Goal: Information Seeking & Learning: Learn about a topic

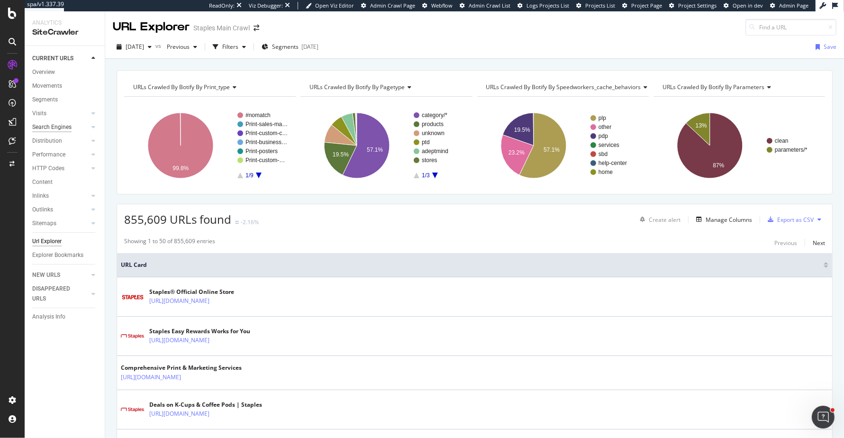
click at [48, 126] on div "Search Engines" at bounding box center [51, 127] width 39 height 10
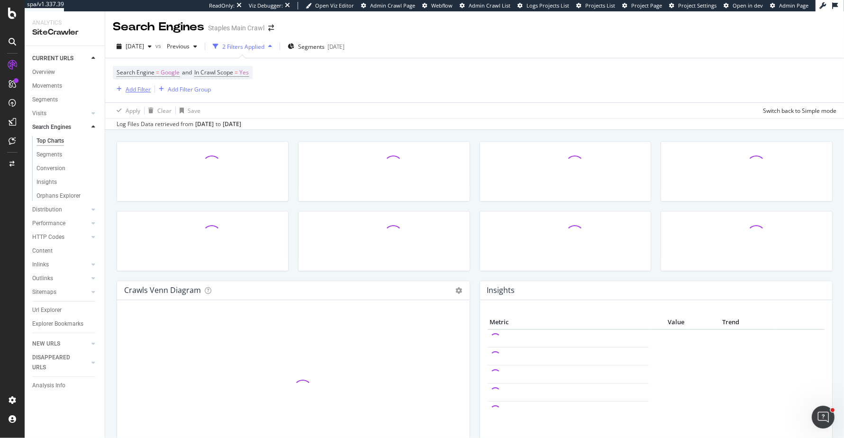
click at [119, 90] on icon "button" at bounding box center [119, 89] width 5 height 6
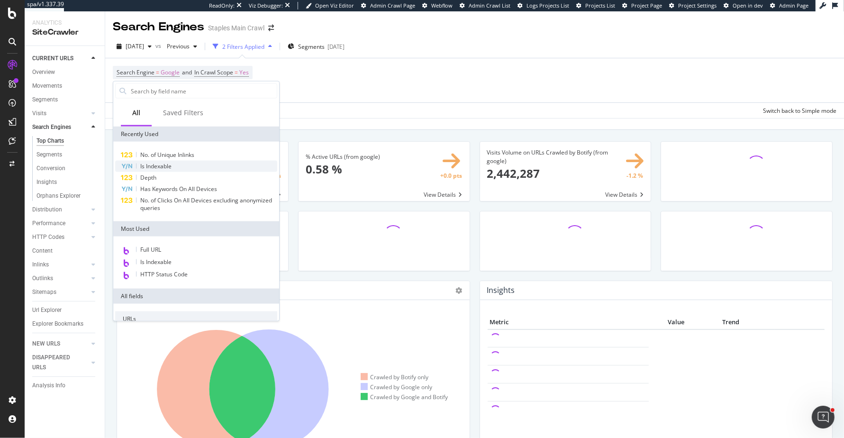
click at [133, 167] on div "Is Indexable" at bounding box center [196, 166] width 162 height 11
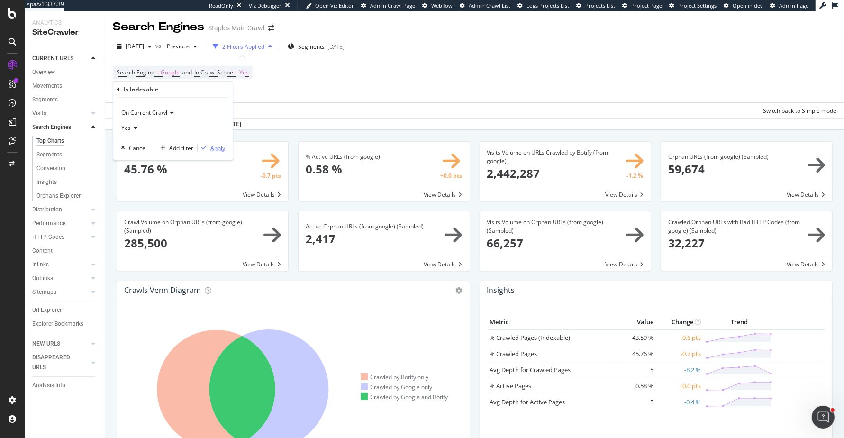
click at [219, 148] on div "Apply" at bounding box center [218, 148] width 15 height 8
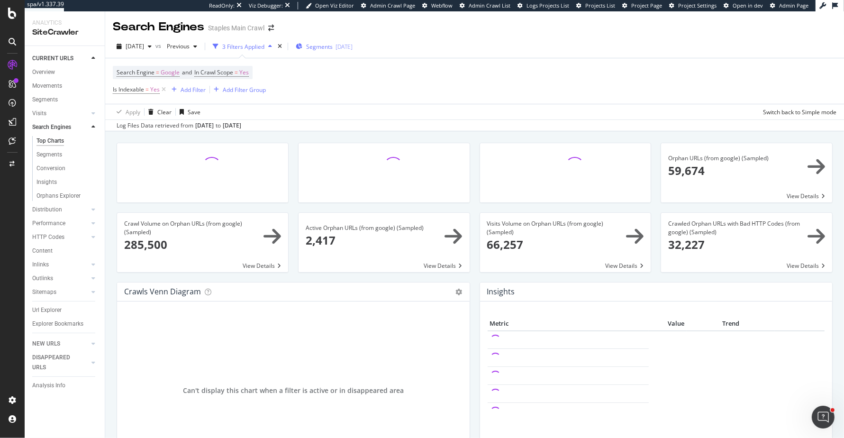
click at [333, 49] on span "Segments" at bounding box center [319, 47] width 27 height 8
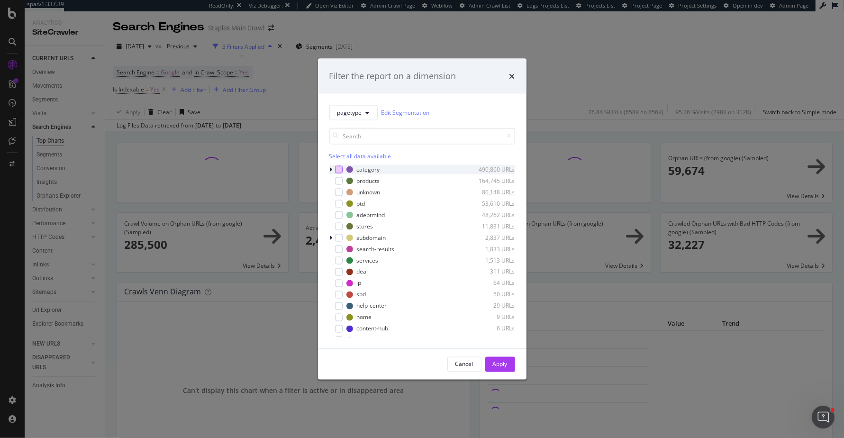
click at [340, 166] on div "modal" at bounding box center [339, 169] width 8 height 8
click at [495, 365] on div "Apply" at bounding box center [500, 364] width 15 height 8
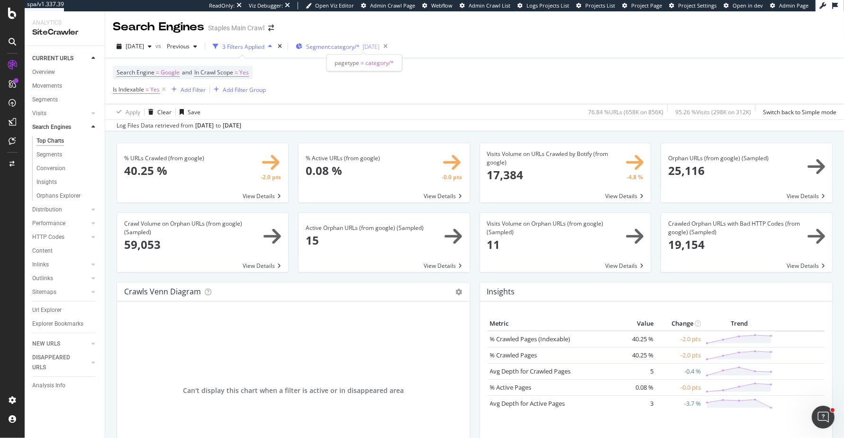
click at [356, 45] on span "Segment: category/*" at bounding box center [333, 47] width 54 height 8
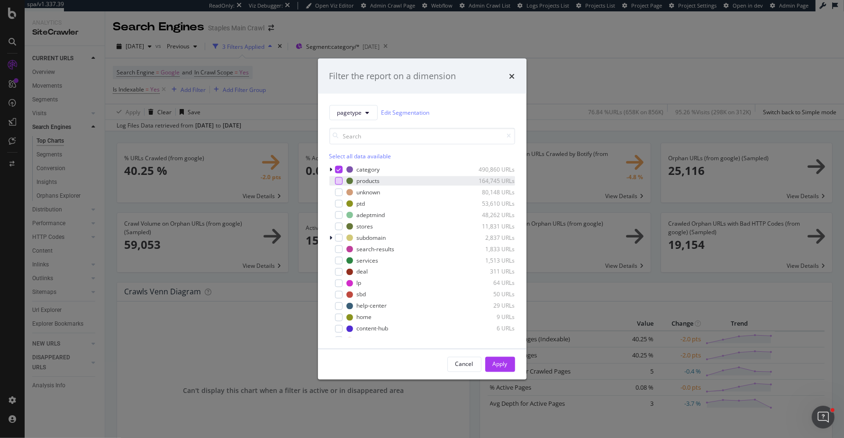
click at [339, 177] on div "modal" at bounding box center [339, 181] width 8 height 8
click at [339, 173] on div "modal" at bounding box center [339, 169] width 8 height 8
click at [489, 359] on button "Apply" at bounding box center [500, 364] width 30 height 15
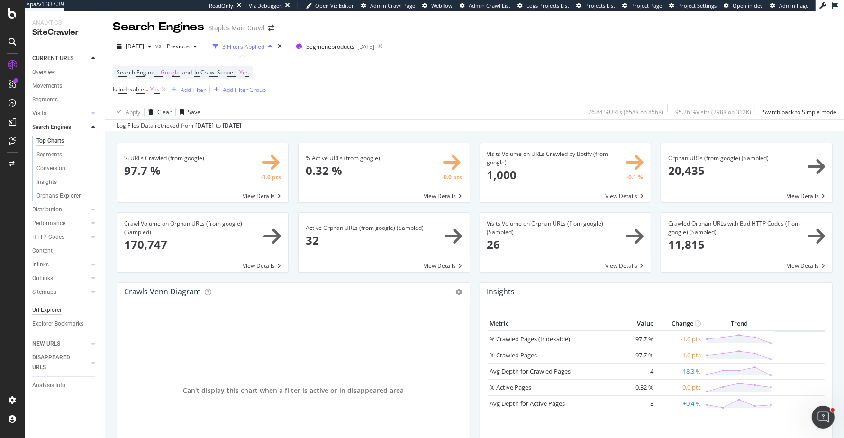
click at [52, 313] on div "Url Explorer" at bounding box center [46, 310] width 29 height 10
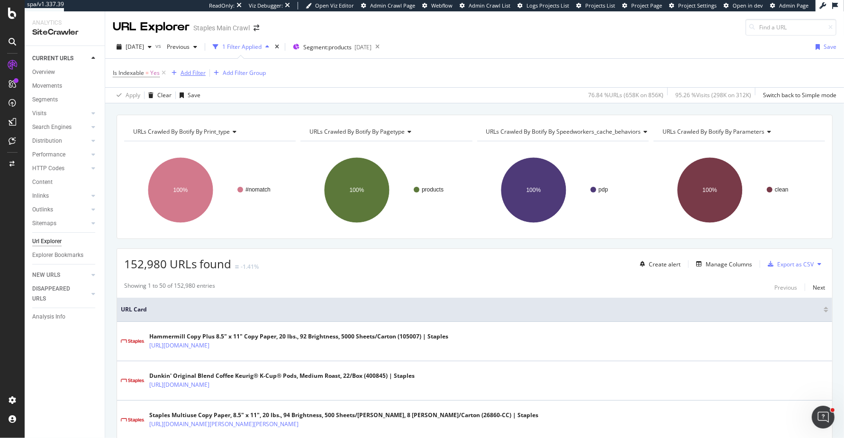
click at [201, 69] on div "Add Filter" at bounding box center [193, 73] width 25 height 8
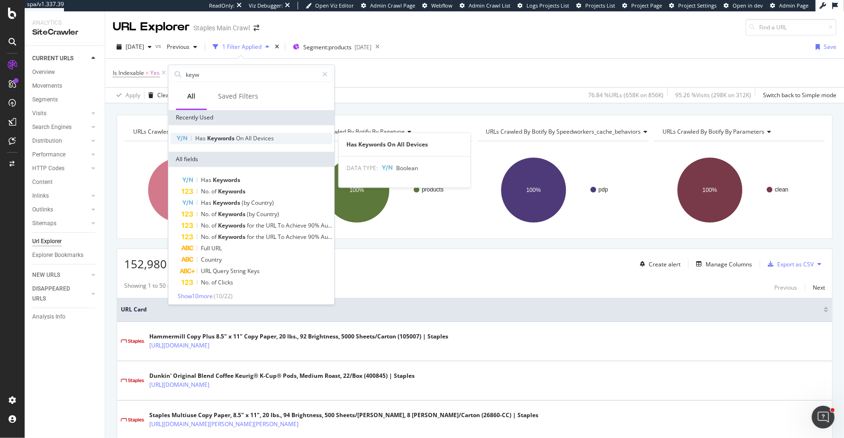
type input "keyw"
click at [201, 139] on span "Has" at bounding box center [201, 138] width 12 height 8
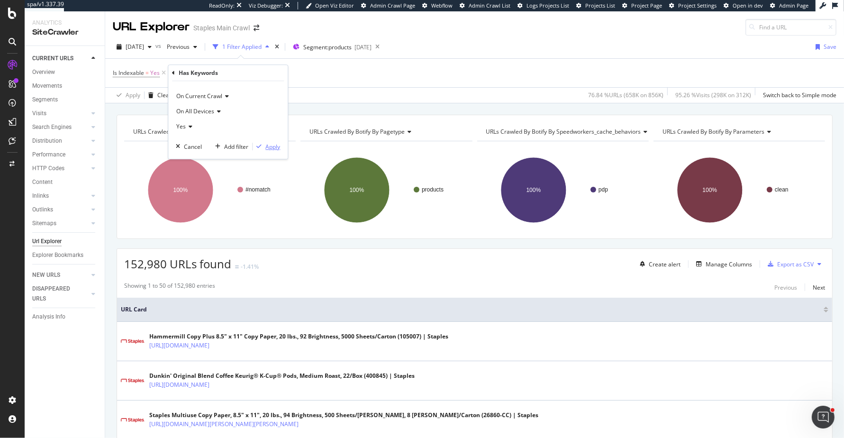
click at [270, 144] on div "Apply" at bounding box center [273, 147] width 15 height 8
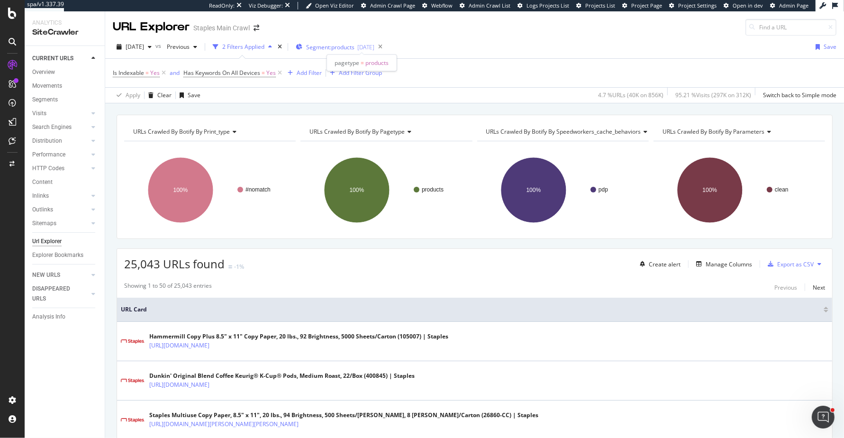
click at [375, 47] on div "Segment: products [DATE]" at bounding box center [335, 47] width 79 height 8
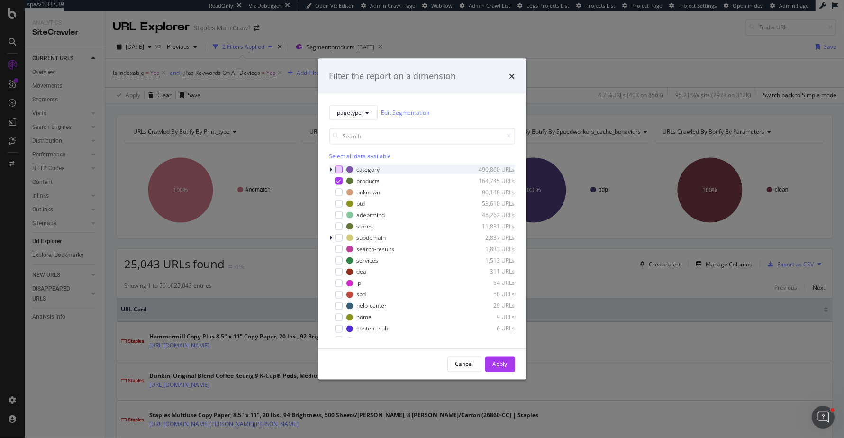
click at [337, 167] on div "modal" at bounding box center [339, 169] width 8 height 8
click at [339, 182] on icon "modal" at bounding box center [339, 180] width 4 height 5
click at [508, 365] on button "Apply" at bounding box center [500, 364] width 30 height 15
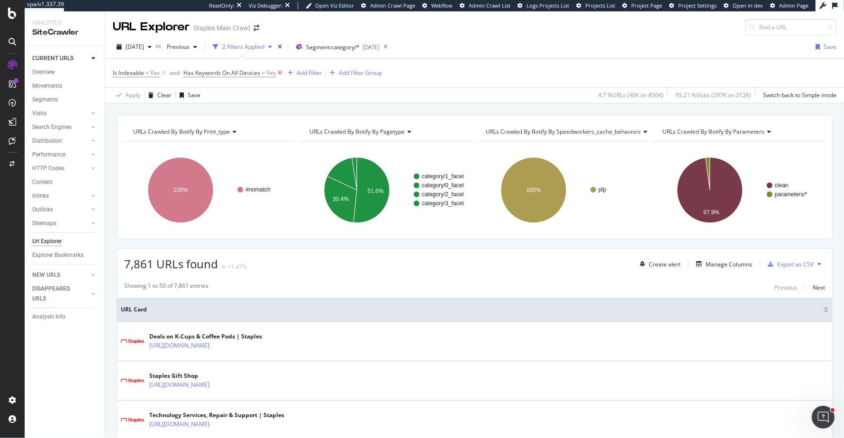
click at [279, 73] on icon at bounding box center [280, 72] width 8 height 9
click at [194, 74] on div "Add Filter" at bounding box center [193, 73] width 25 height 8
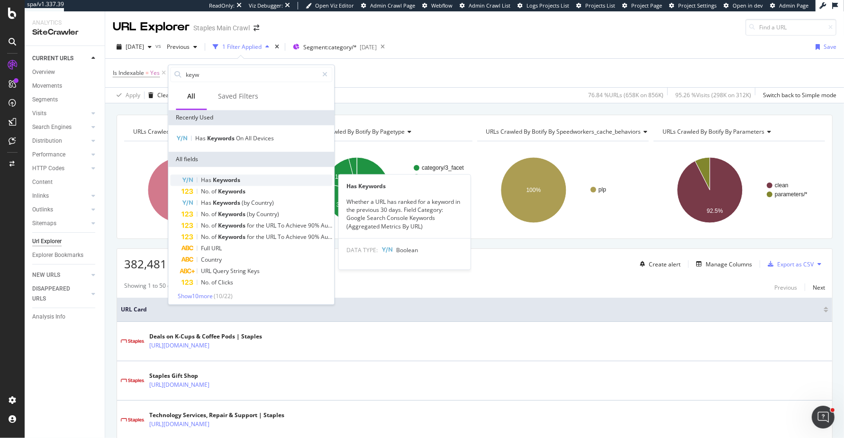
click at [210, 177] on span "Has" at bounding box center [207, 180] width 12 height 8
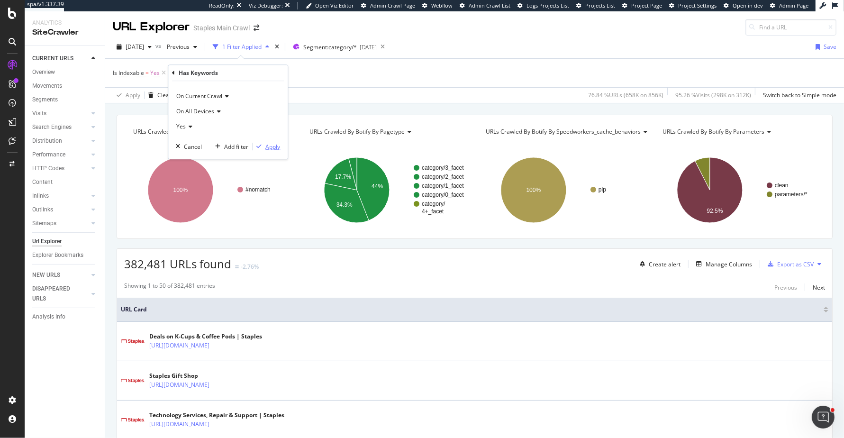
click at [269, 145] on div "Apply" at bounding box center [273, 147] width 15 height 8
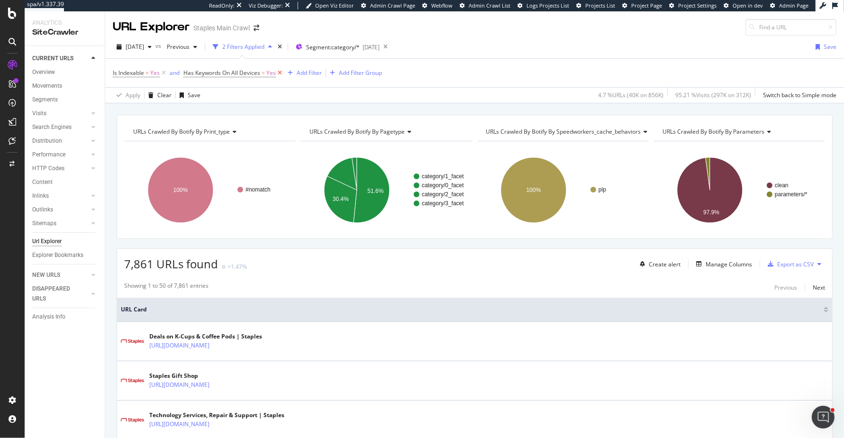
click at [281, 75] on icon at bounding box center [280, 72] width 8 height 9
click at [198, 73] on div "Add Filter" at bounding box center [193, 73] width 25 height 8
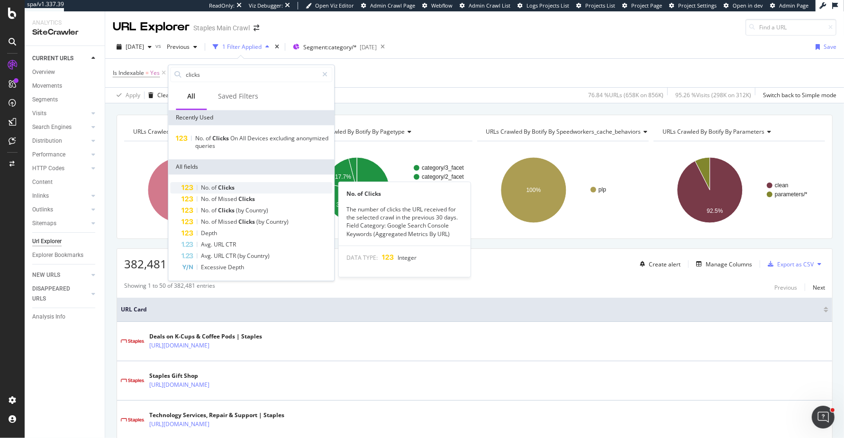
type input "clicks"
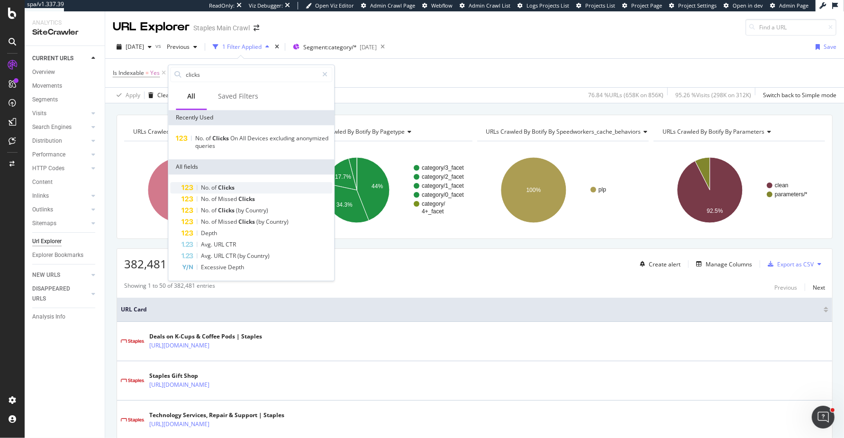
click at [241, 184] on div "No. of Clicks" at bounding box center [257, 187] width 151 height 11
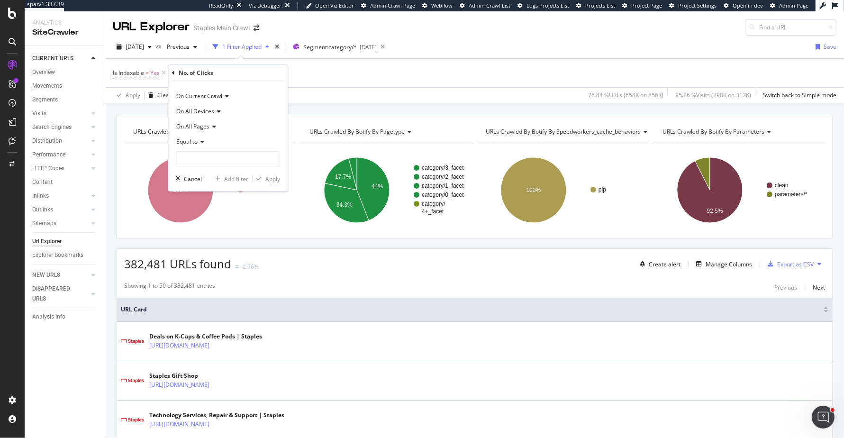
click at [181, 149] on div "Equal to" at bounding box center [228, 141] width 104 height 15
click at [185, 145] on span "Equal to" at bounding box center [186, 141] width 21 height 8
click at [191, 221] on span "Greater than or equal to" at bounding box center [213, 223] width 64 height 8
click at [222, 159] on input "number" at bounding box center [228, 158] width 104 height 15
type input "1"
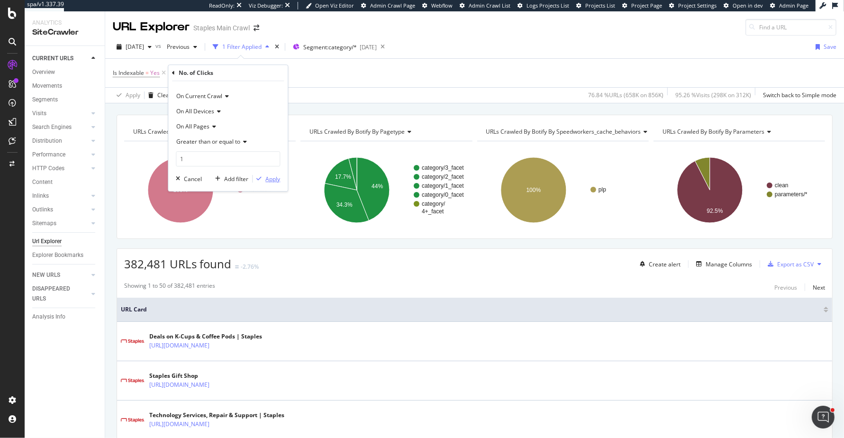
click at [274, 179] on div "Apply" at bounding box center [273, 179] width 15 height 8
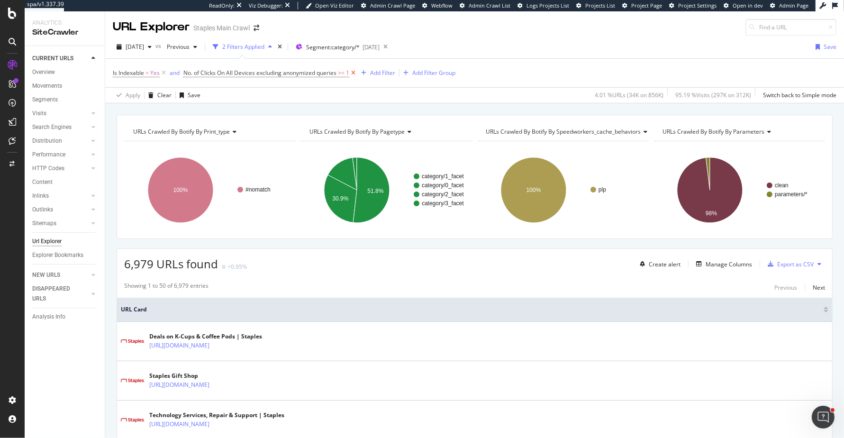
click at [356, 74] on icon at bounding box center [353, 72] width 8 height 9
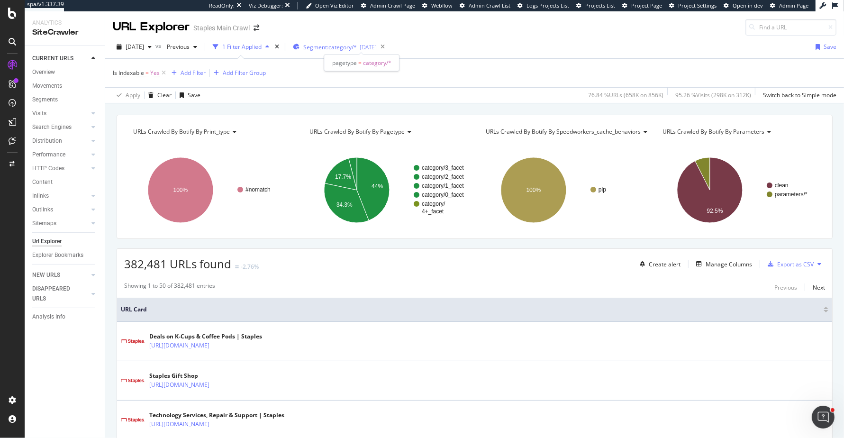
click at [357, 44] on span "Segment: category/*" at bounding box center [330, 47] width 54 height 8
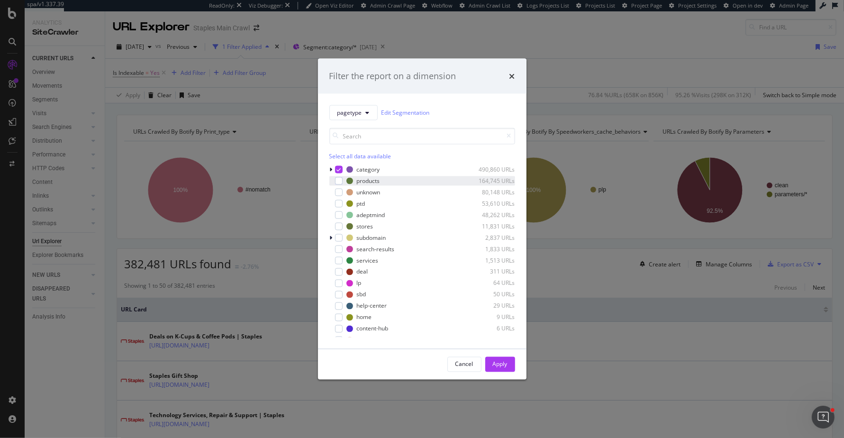
click at [339, 176] on div "products 164,745 URLs" at bounding box center [423, 180] width 186 height 9
click at [339, 169] on icon "modal" at bounding box center [339, 169] width 4 height 5
click at [502, 359] on div "Apply" at bounding box center [500, 364] width 15 height 14
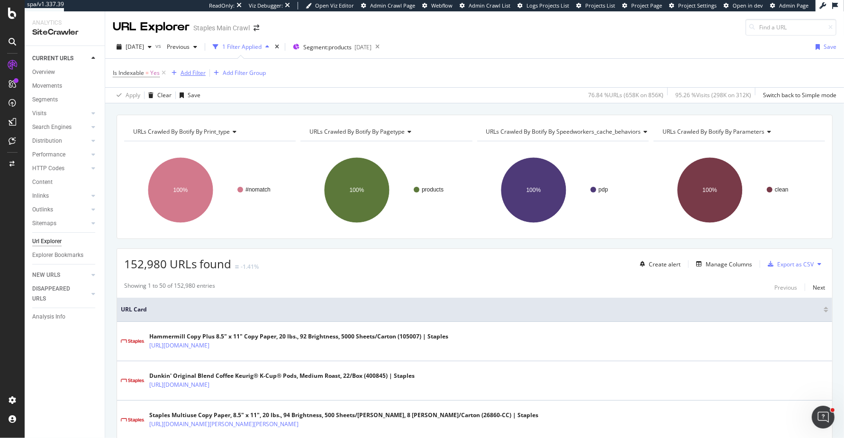
click at [204, 69] on div "Add Filter" at bounding box center [193, 73] width 25 height 8
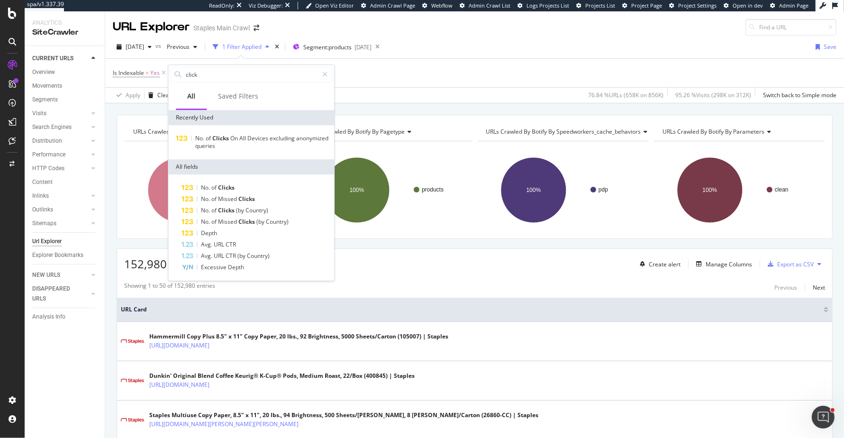
type input "clicks"
click at [202, 139] on span "No." at bounding box center [200, 138] width 10 height 8
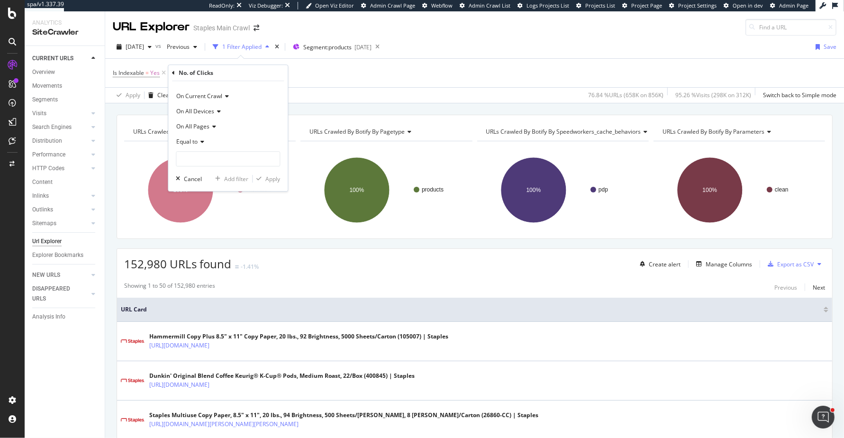
click at [201, 142] on icon at bounding box center [201, 142] width 7 height 6
click at [208, 220] on span "Greater than or equal to" at bounding box center [213, 223] width 64 height 8
click at [229, 166] on div "On Current Crawl On All Devices On All Pages Greater than or equal to Cancel Ad…" at bounding box center [227, 136] width 119 height 110
type input "2"
type input "1"
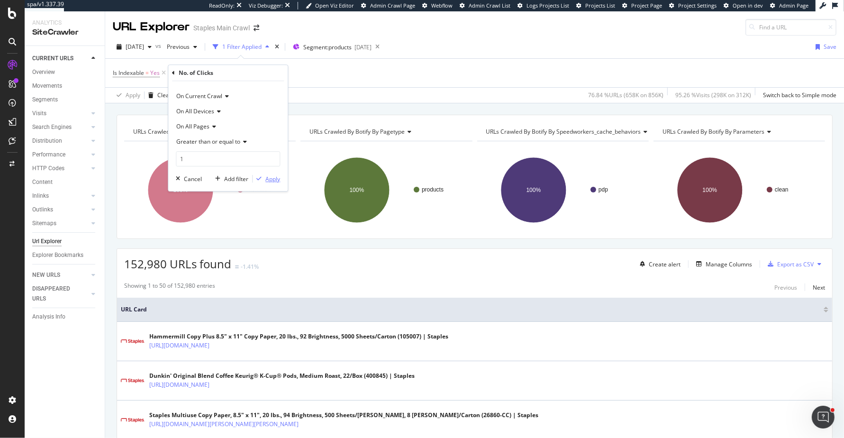
click at [279, 177] on div "Apply" at bounding box center [273, 179] width 15 height 8
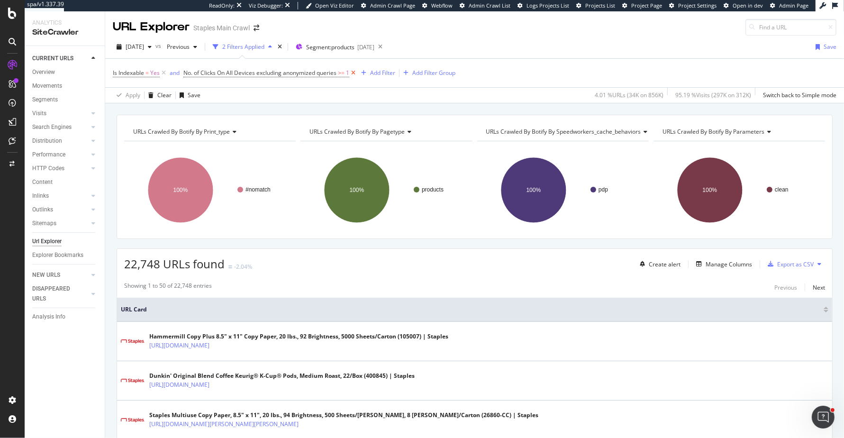
click at [357, 73] on icon at bounding box center [353, 72] width 8 height 9
click at [195, 71] on div "Add Filter" at bounding box center [193, 73] width 25 height 8
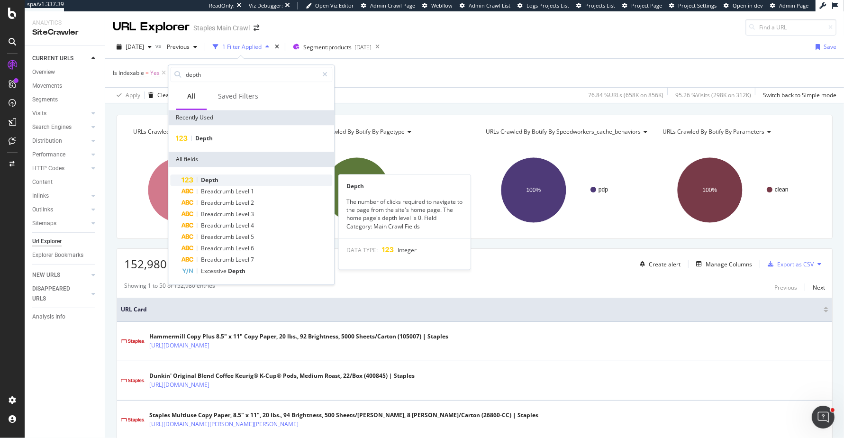
type input "depth"
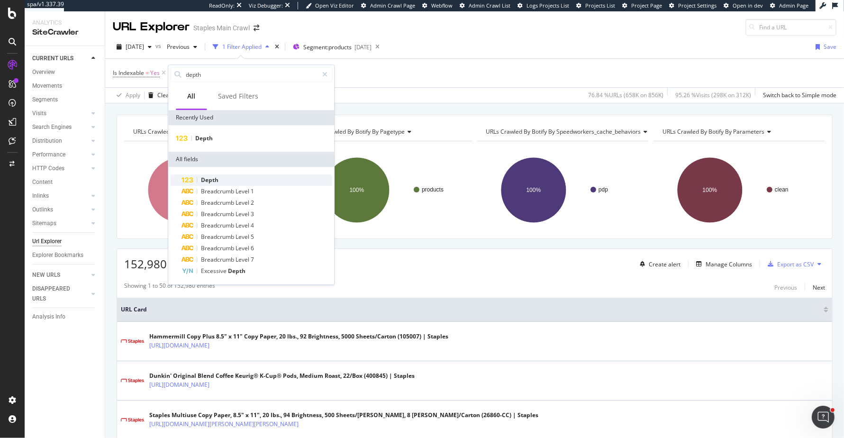
click at [203, 180] on span "Depth" at bounding box center [210, 180] width 18 height 8
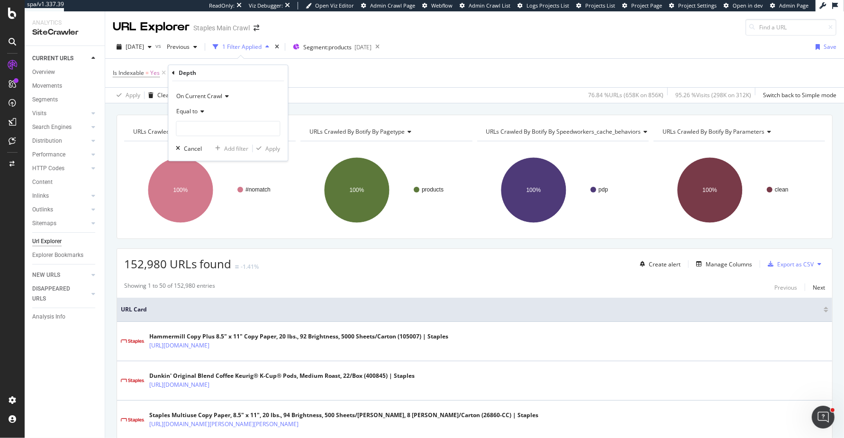
click at [195, 114] on span "Equal to" at bounding box center [186, 111] width 21 height 8
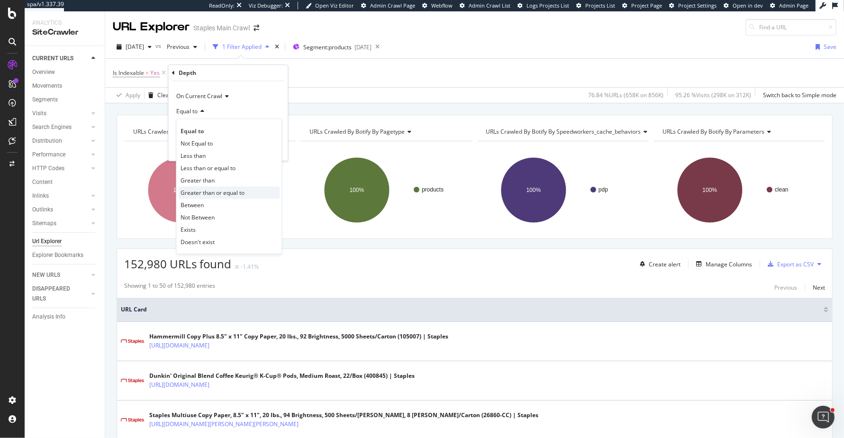
click at [205, 193] on span "Greater than or equal to" at bounding box center [213, 193] width 64 height 8
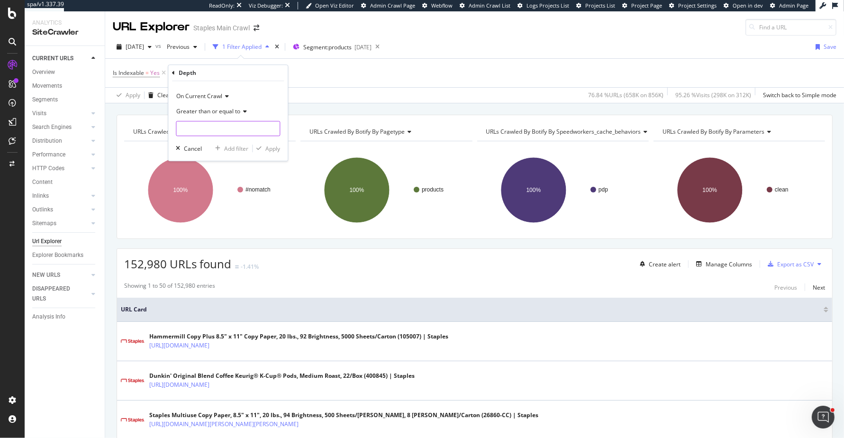
click at [225, 131] on input "number" at bounding box center [228, 128] width 104 height 15
type input "6"
click at [266, 148] on div "Apply" at bounding box center [273, 149] width 15 height 8
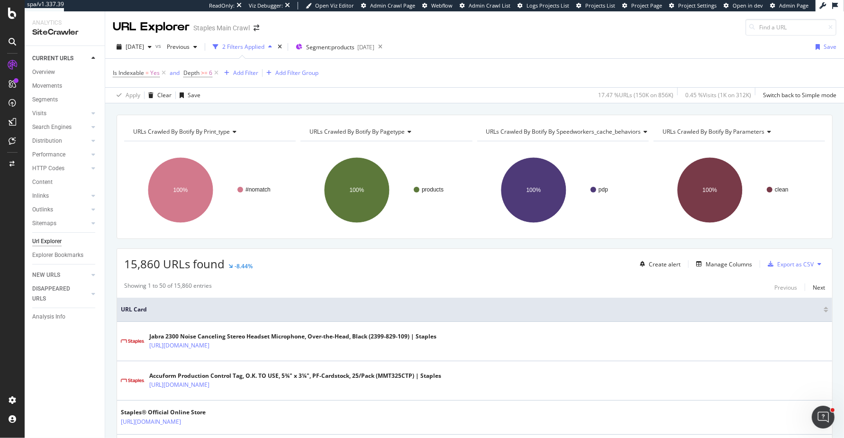
click at [566, 50] on div "[DATE] vs Previous 2 Filters Applied Segment: products [DATE] Save" at bounding box center [474, 48] width 739 height 19
click at [349, 52] on div "Segment: products [DATE]" at bounding box center [335, 47] width 79 height 14
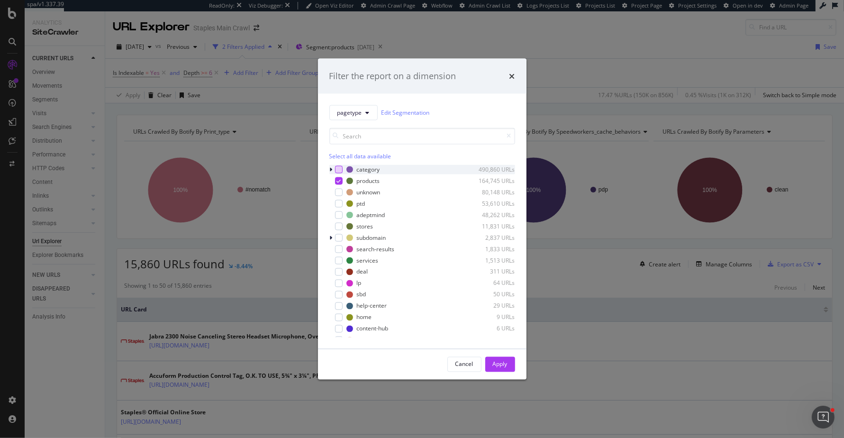
click at [341, 169] on div "modal" at bounding box center [339, 169] width 8 height 8
click at [340, 182] on icon "modal" at bounding box center [339, 180] width 4 height 5
click at [503, 365] on div "Apply" at bounding box center [500, 364] width 15 height 8
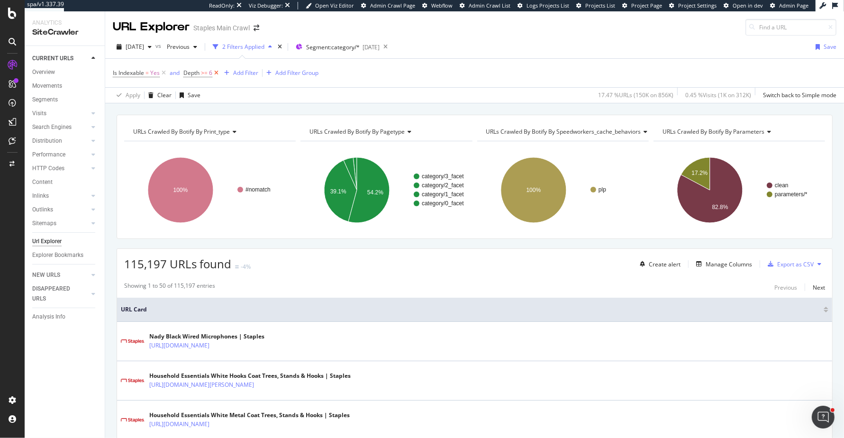
click at [215, 74] on icon at bounding box center [216, 72] width 8 height 9
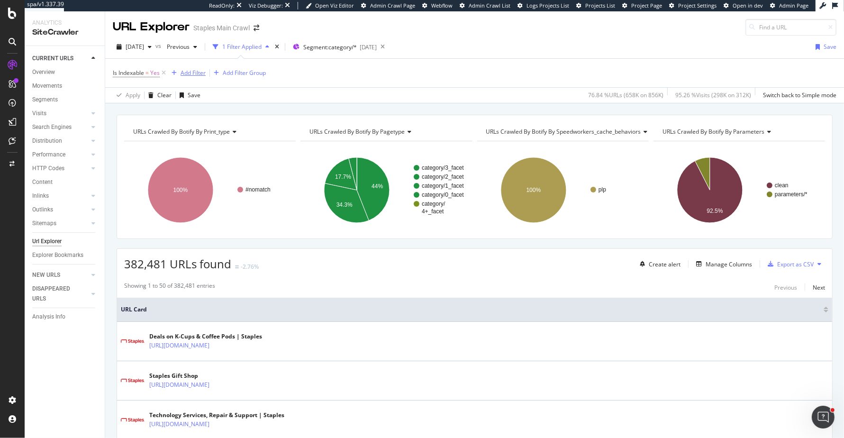
click at [199, 71] on div "Add Filter" at bounding box center [193, 73] width 25 height 8
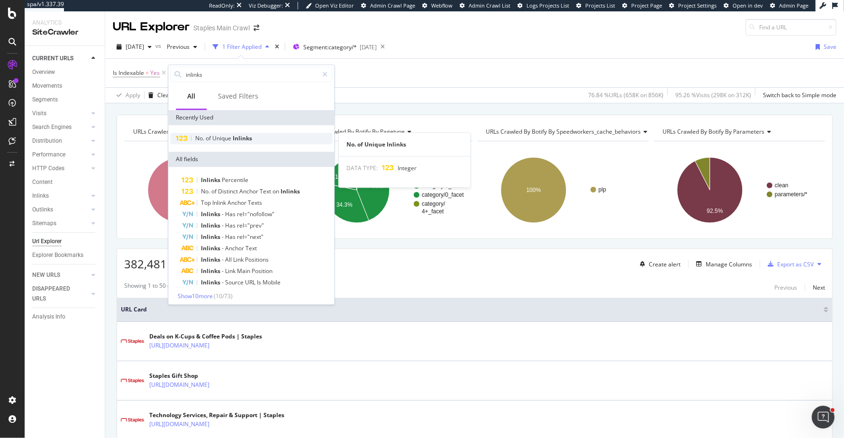
type input "inlinks"
click at [223, 139] on span "Unique" at bounding box center [222, 138] width 20 height 8
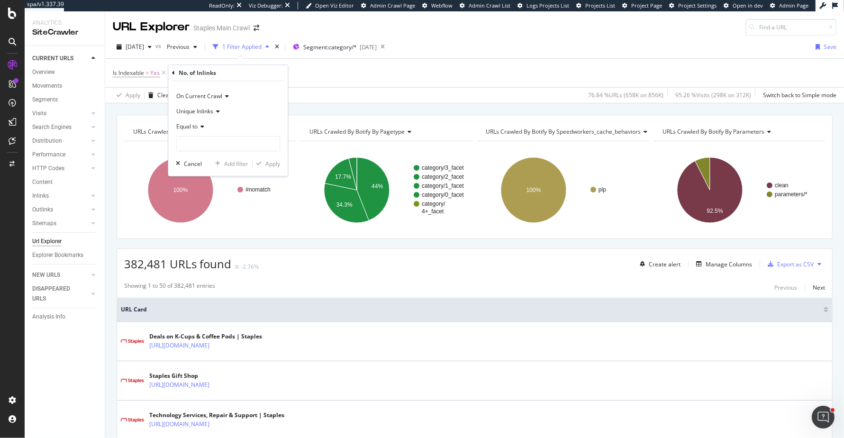
click at [202, 130] on div "Equal to" at bounding box center [228, 126] width 104 height 15
click at [211, 179] on span "Less than or equal to" at bounding box center [208, 183] width 55 height 8
click at [238, 142] on input "number" at bounding box center [228, 143] width 104 height 15
type input "5"
click at [271, 166] on div "Apply" at bounding box center [273, 164] width 15 height 8
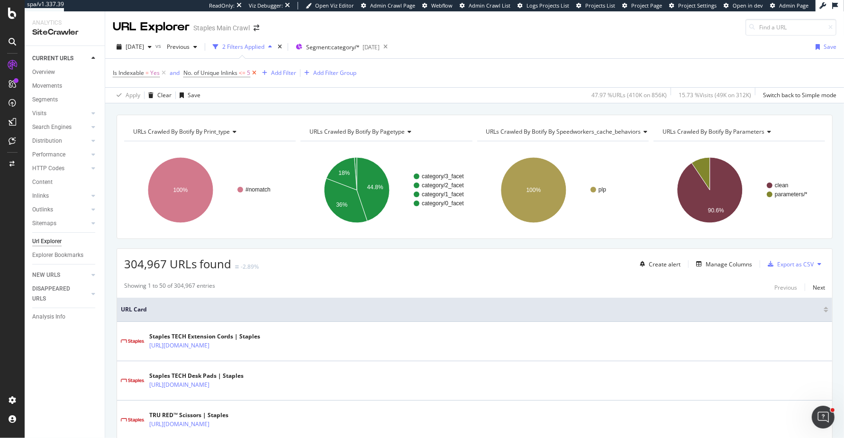
click at [257, 73] on icon at bounding box center [254, 72] width 8 height 9
click at [313, 73] on div "Add Filter Group" at bounding box center [334, 73] width 43 height 8
click at [314, 76] on div "Is Indexable = Yes Add Filter Add Filter Group" at bounding box center [475, 73] width 724 height 28
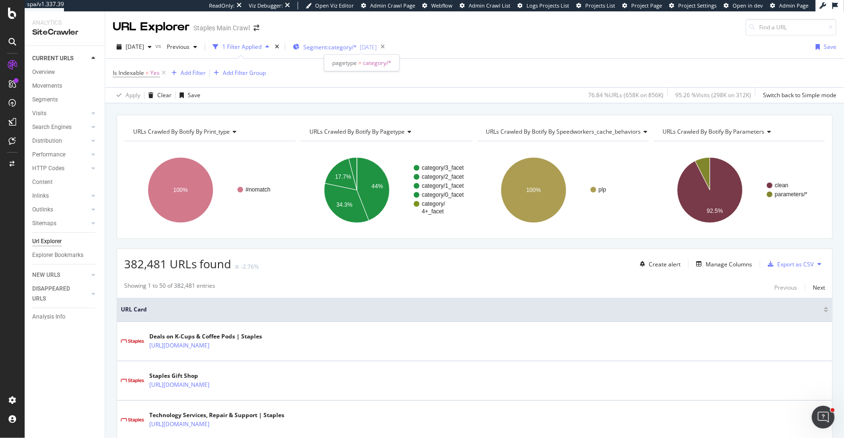
click at [348, 46] on span "Segment: category/*" at bounding box center [330, 47] width 54 height 8
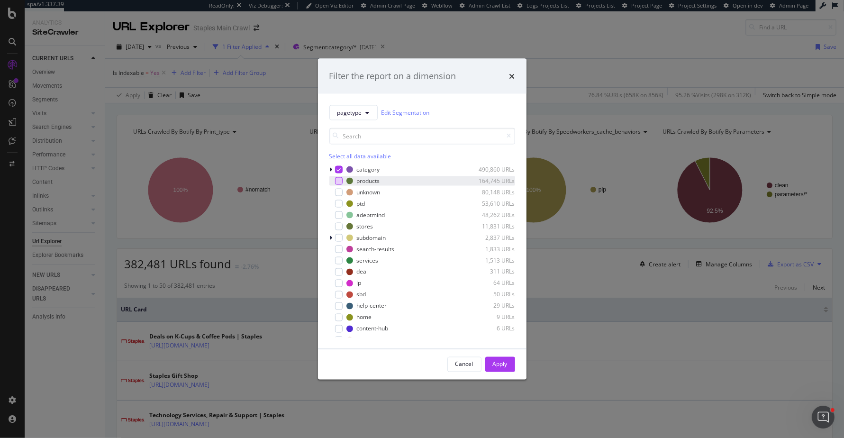
click at [339, 177] on div "modal" at bounding box center [339, 181] width 8 height 8
click at [339, 169] on icon "modal" at bounding box center [339, 169] width 4 height 5
click at [491, 359] on button "Apply" at bounding box center [500, 364] width 30 height 15
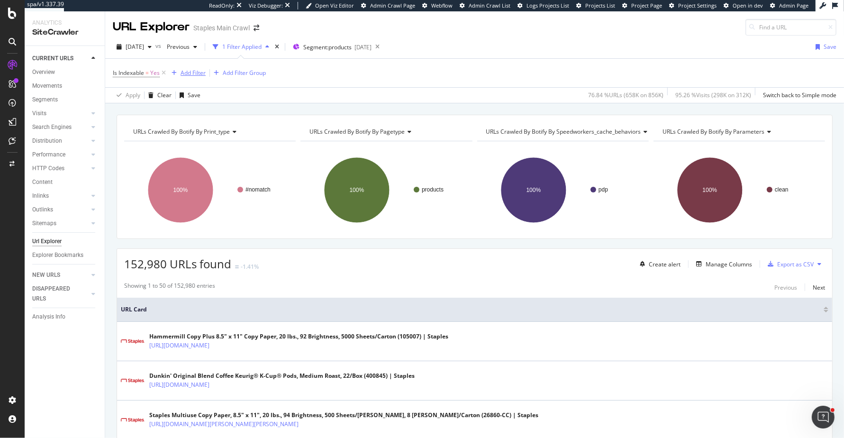
click at [195, 74] on div "Add Filter" at bounding box center [193, 73] width 25 height 8
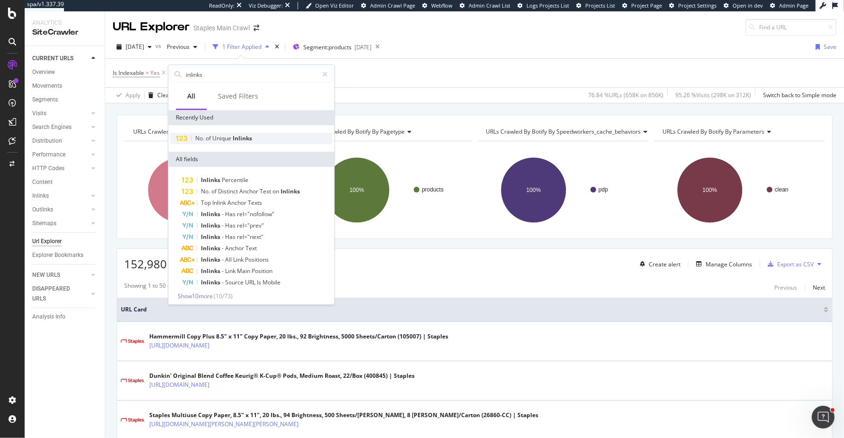
click at [205, 141] on span "No." at bounding box center [200, 138] width 10 height 8
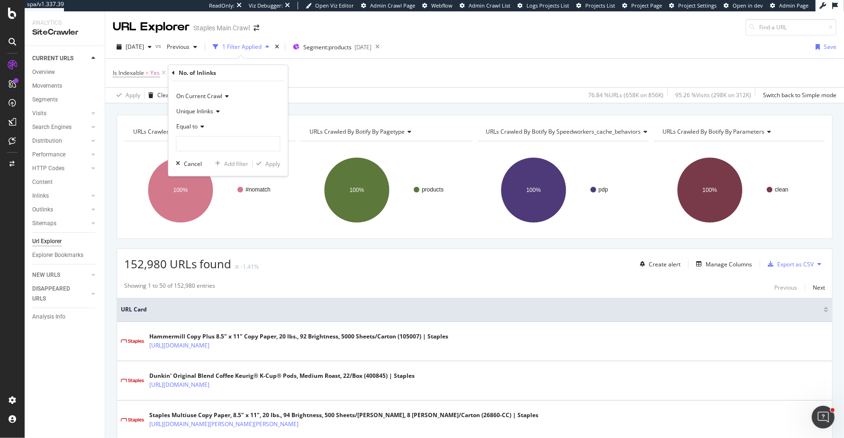
click at [198, 132] on div "Equal to" at bounding box center [228, 126] width 104 height 15
drag, startPoint x: 199, startPoint y: 195, endPoint x: 202, endPoint y: 185, distance: 10.2
click at [202, 185] on div "Equal to Not Equal to Less than Less than or equal to Greater than Greater than…" at bounding box center [229, 189] width 106 height 111
click at [202, 185] on span "Less than or equal to" at bounding box center [208, 183] width 55 height 8
click at [223, 150] on input "number" at bounding box center [228, 143] width 104 height 15
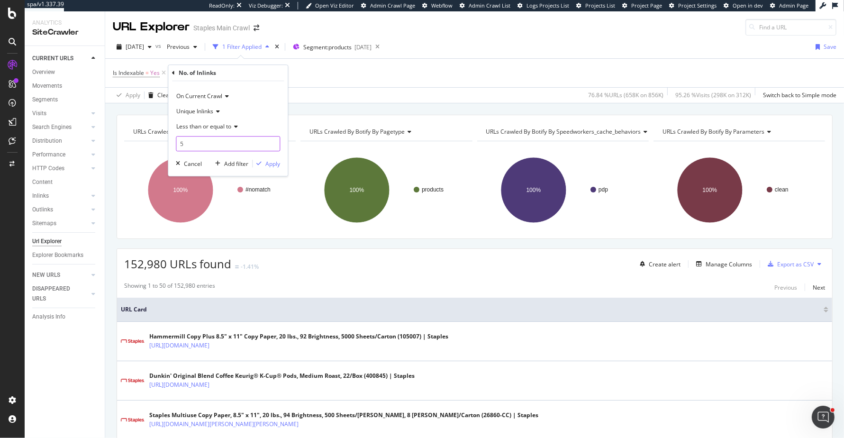
type input "5"
click at [273, 169] on div "On Current Crawl Unique Inlinks Less than or equal to 5 Cancel Add filter Apply" at bounding box center [227, 128] width 119 height 95
click at [273, 166] on div "Apply" at bounding box center [273, 164] width 15 height 8
